Goal: Check status: Check status

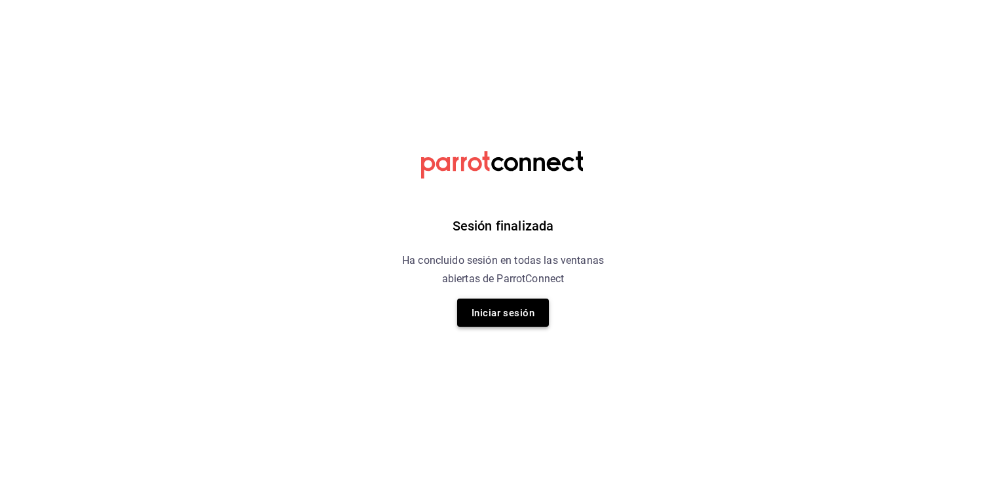
click at [544, 318] on button "Iniciar sesión" at bounding box center [503, 313] width 92 height 28
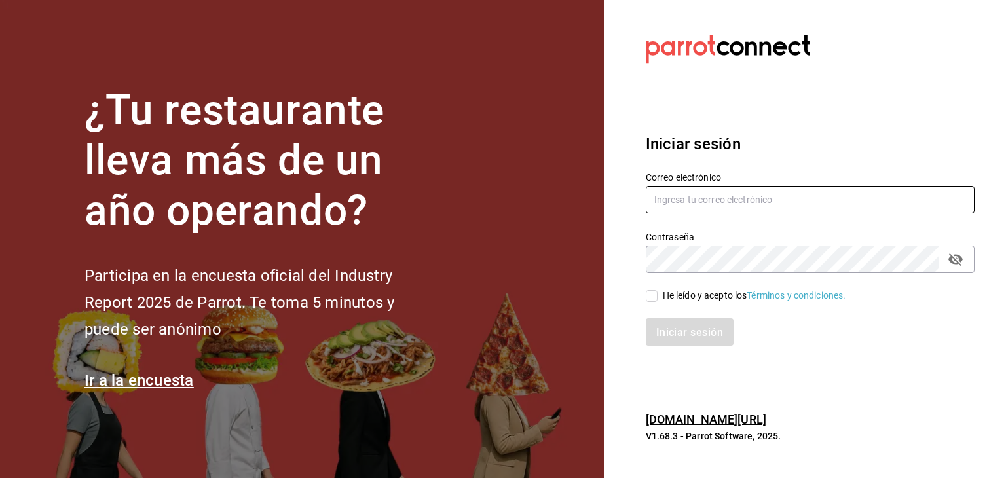
type input "[EMAIL_ADDRESS][DOMAIN_NAME]"
click at [671, 294] on font "He leído y acepto los" at bounding box center [705, 295] width 84 height 10
click at [658, 294] on input "He leído y acepto los Términos y condiciones." at bounding box center [652, 296] width 12 height 12
checkbox input "true"
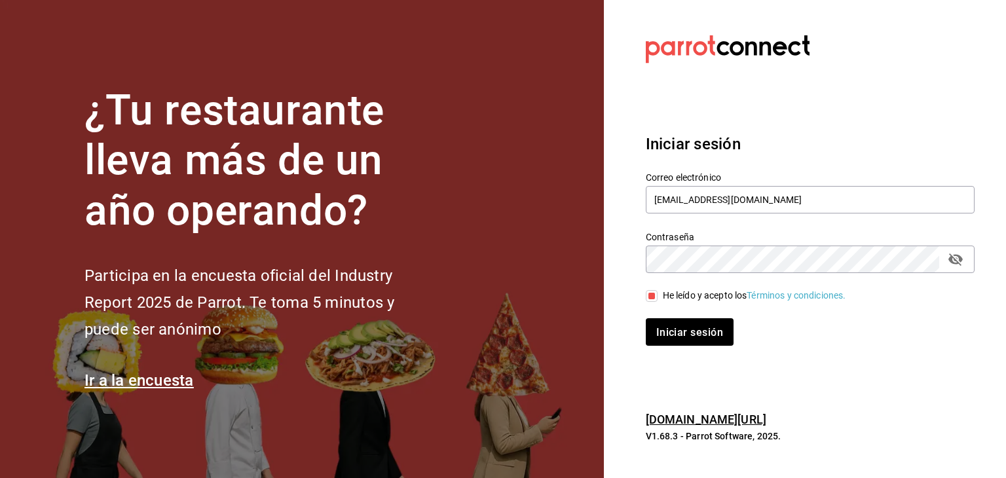
click at [672, 310] on div "Iniciar sesión" at bounding box center [802, 324] width 344 height 43
click at [672, 323] on button "Iniciar sesión" at bounding box center [690, 332] width 89 height 28
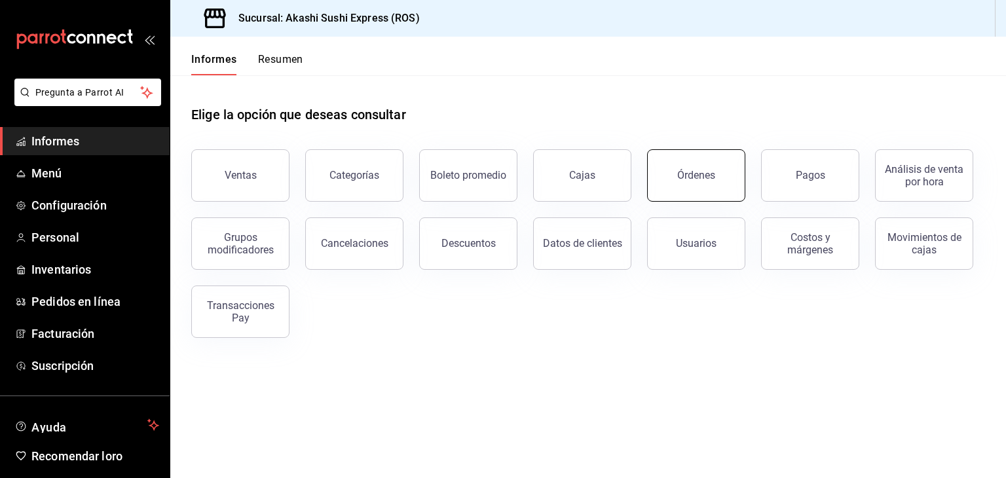
click at [675, 167] on button "Órdenes" at bounding box center [696, 175] width 98 height 52
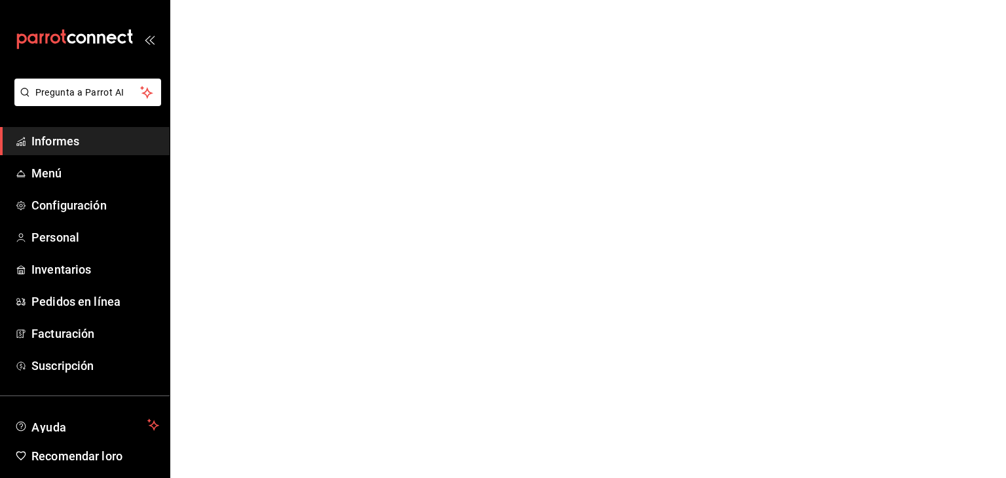
click at [685, 0] on html "Pregunta a Parrot AI Informes Menú Configuración Personal Inventarios Pedidos e…" at bounding box center [503, 0] width 1006 height 0
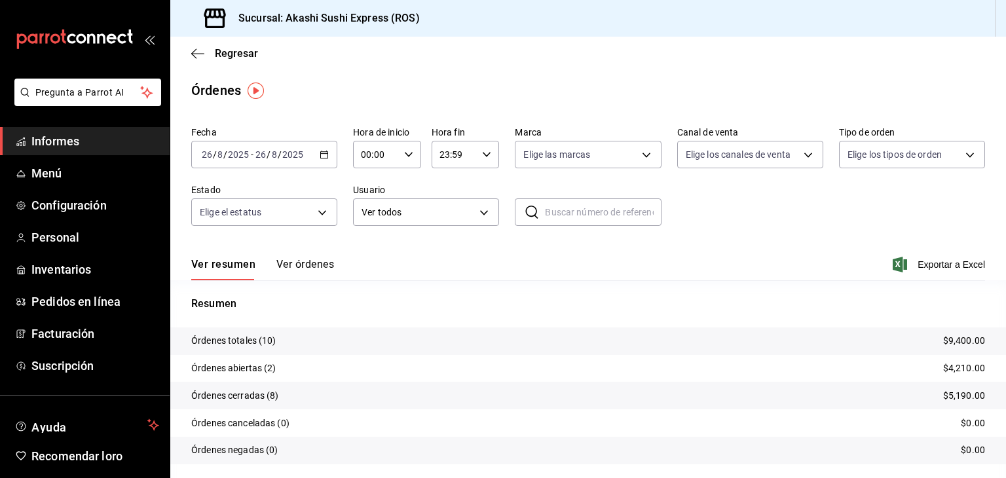
click at [509, 48] on div "Regresar" at bounding box center [588, 53] width 836 height 33
